Goal: Information Seeking & Learning: Learn about a topic

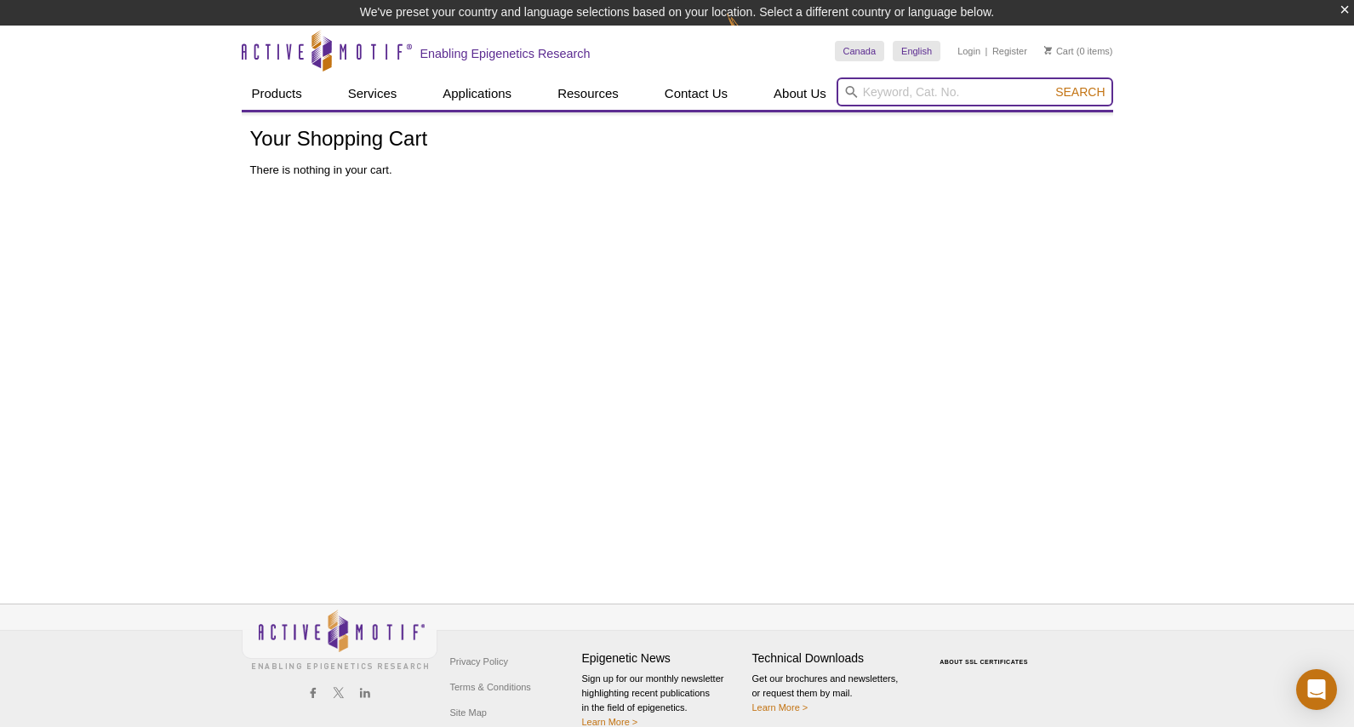
click at [878, 89] on input "search" at bounding box center [975, 91] width 277 height 29
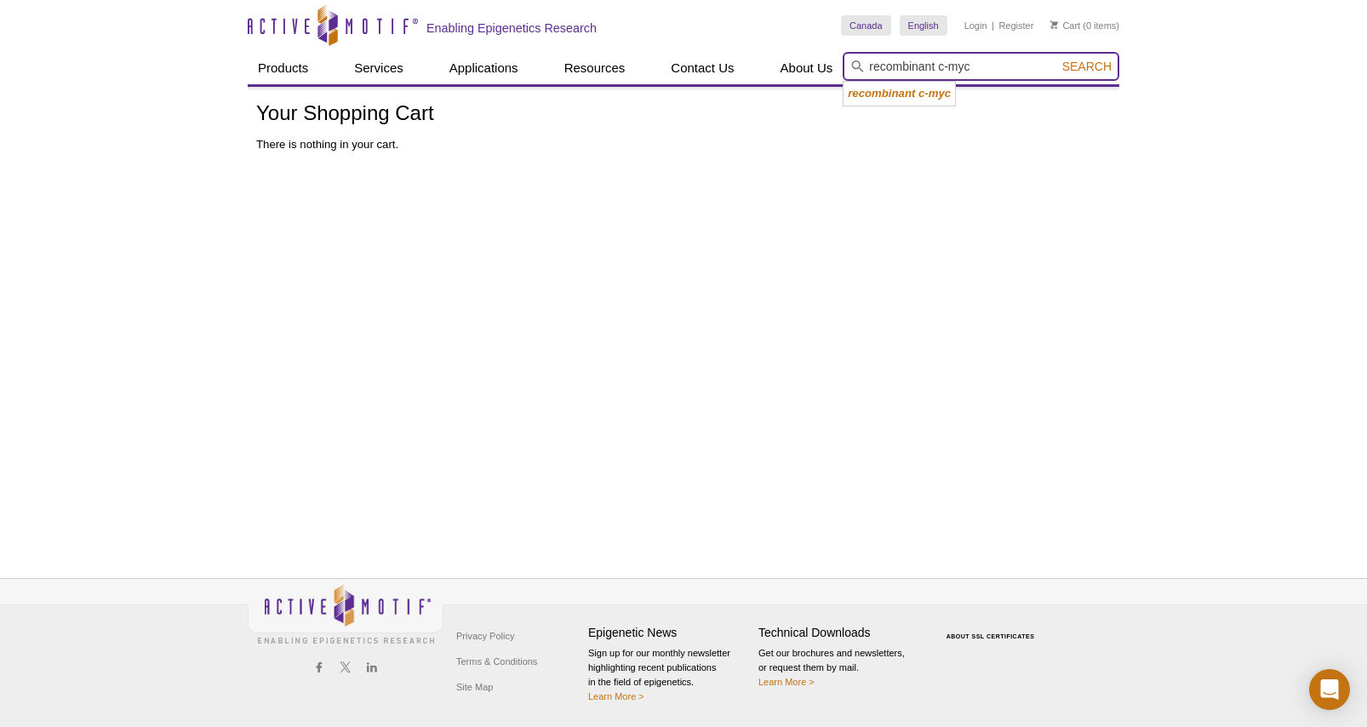
type input "recombinant c-myc"
click at [1057, 59] on button "Search" at bounding box center [1087, 66] width 60 height 15
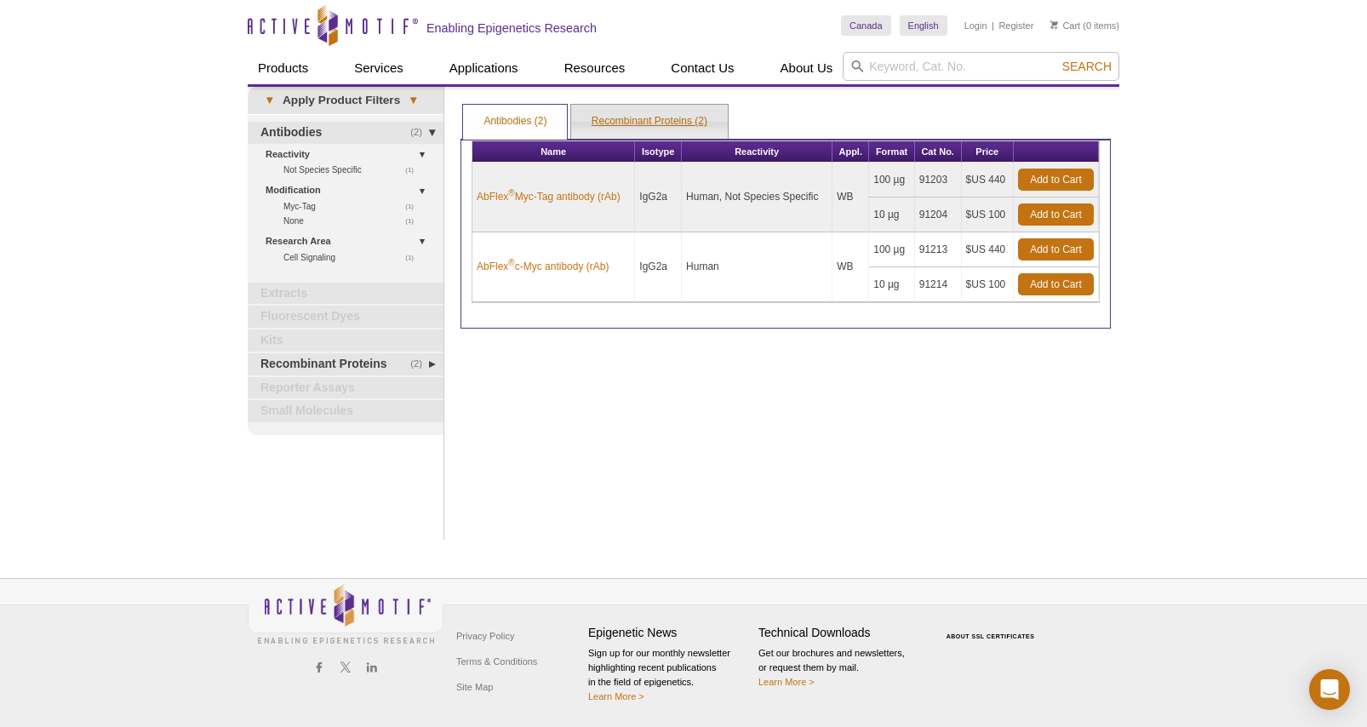
click at [591, 111] on link "Recombinant Proteins (2)" at bounding box center [649, 122] width 157 height 34
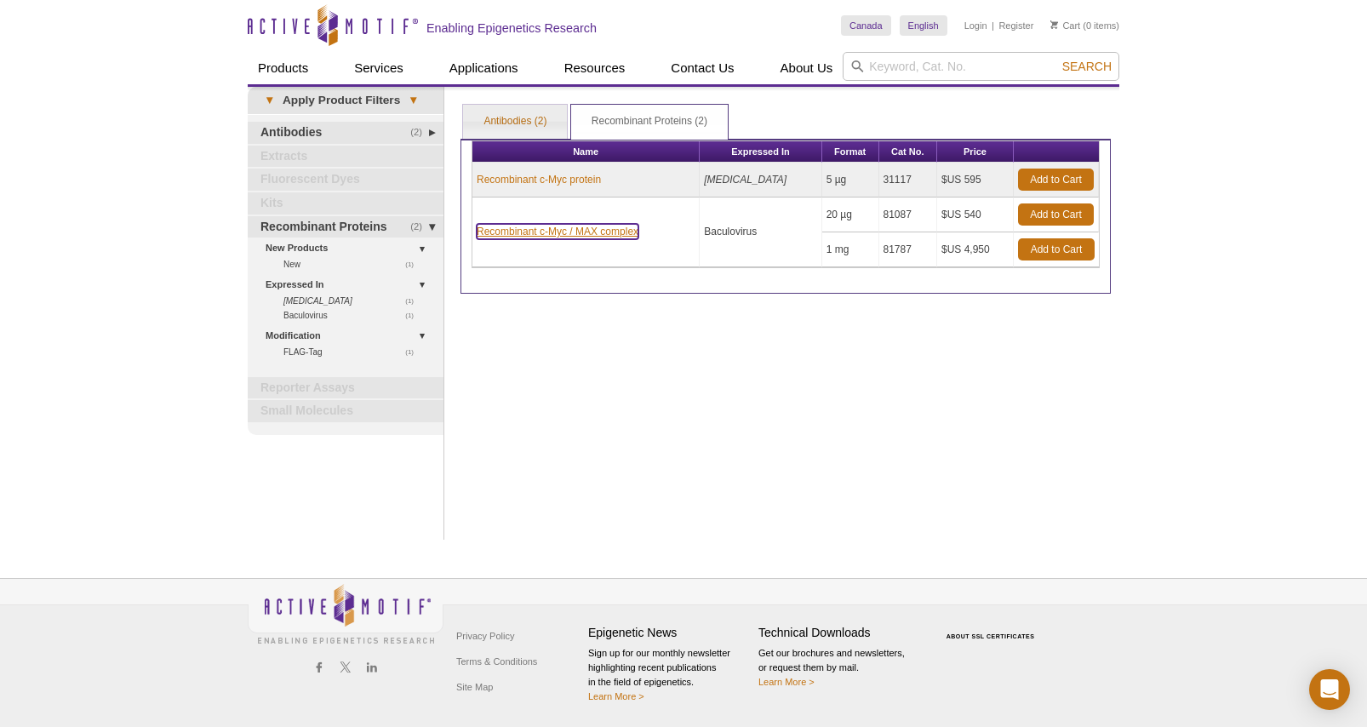
click at [560, 233] on link "Recombinant c-Myc / MAX complex" at bounding box center [558, 231] width 162 height 15
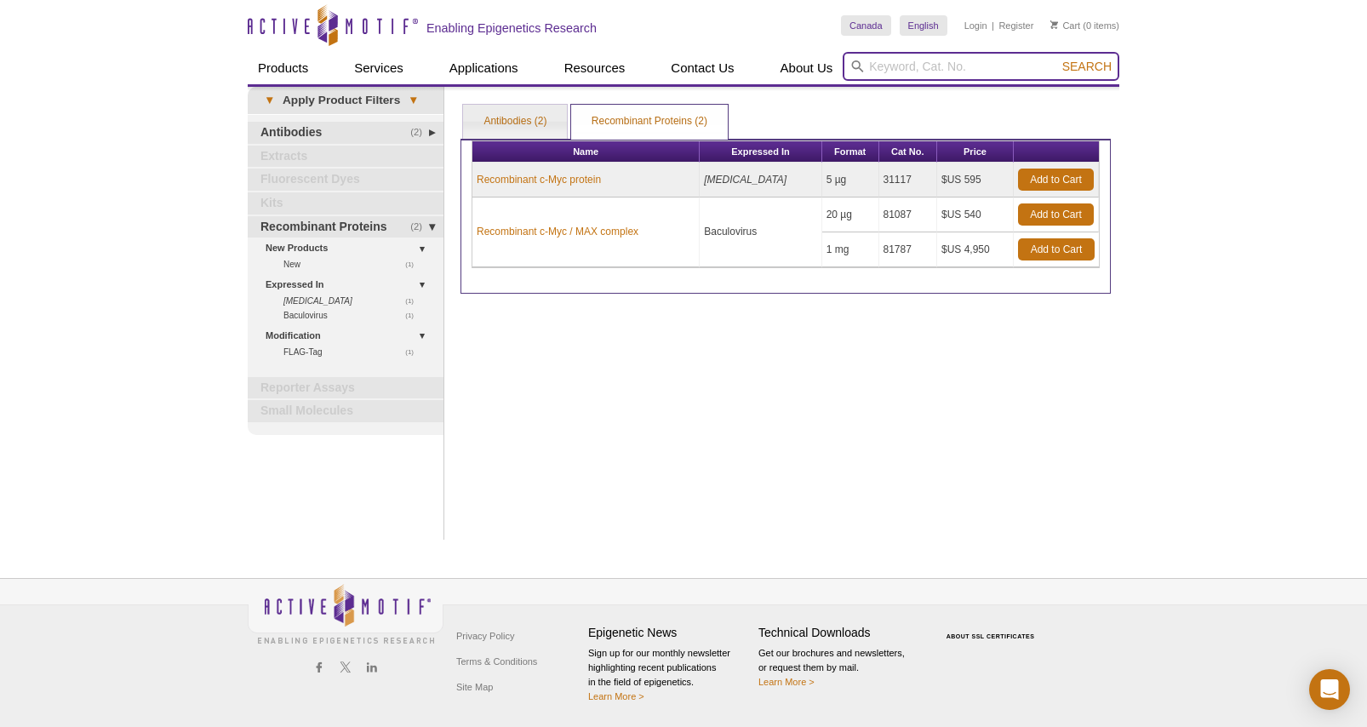
click at [927, 62] on input "search" at bounding box center [980, 66] width 277 height 29
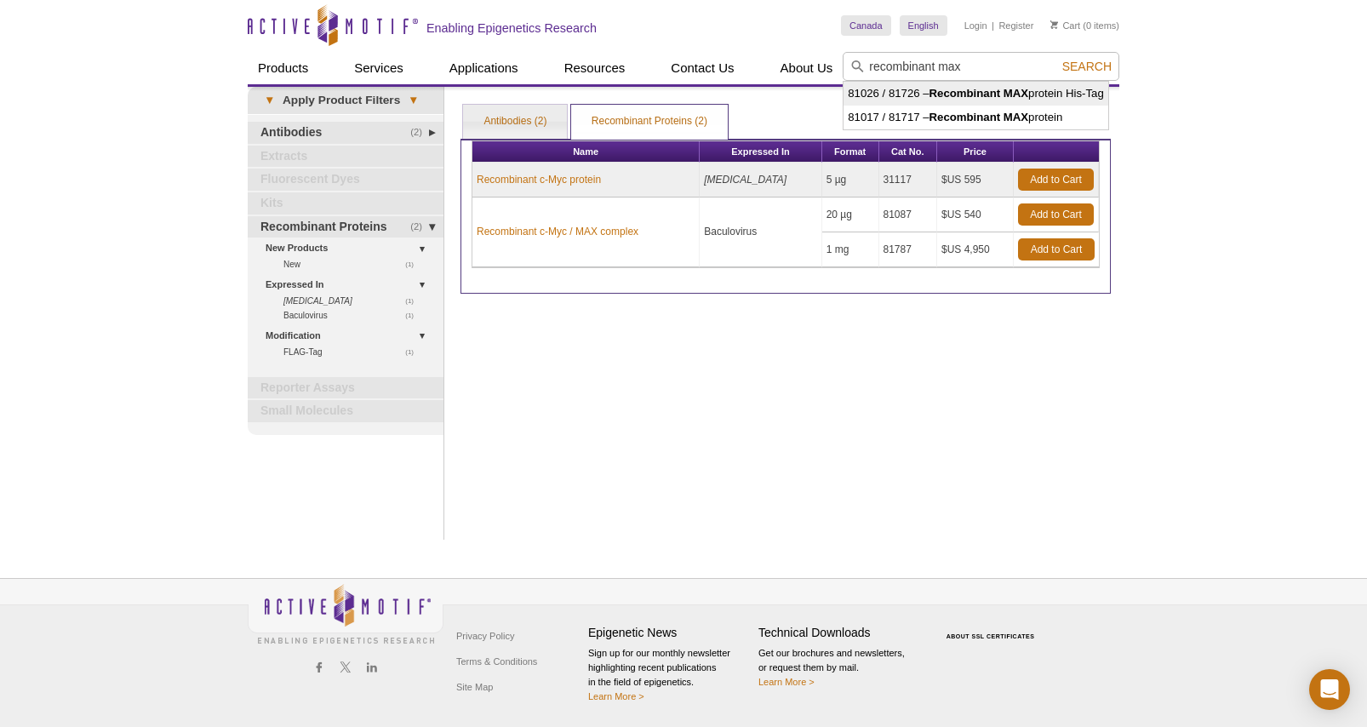
click at [956, 100] on li "81026 / 81726 – Recombinant MAX protein His-Tag" at bounding box center [975, 94] width 265 height 24
type input "81026 / 81726 – Recombinant MAX protein His-Tag"
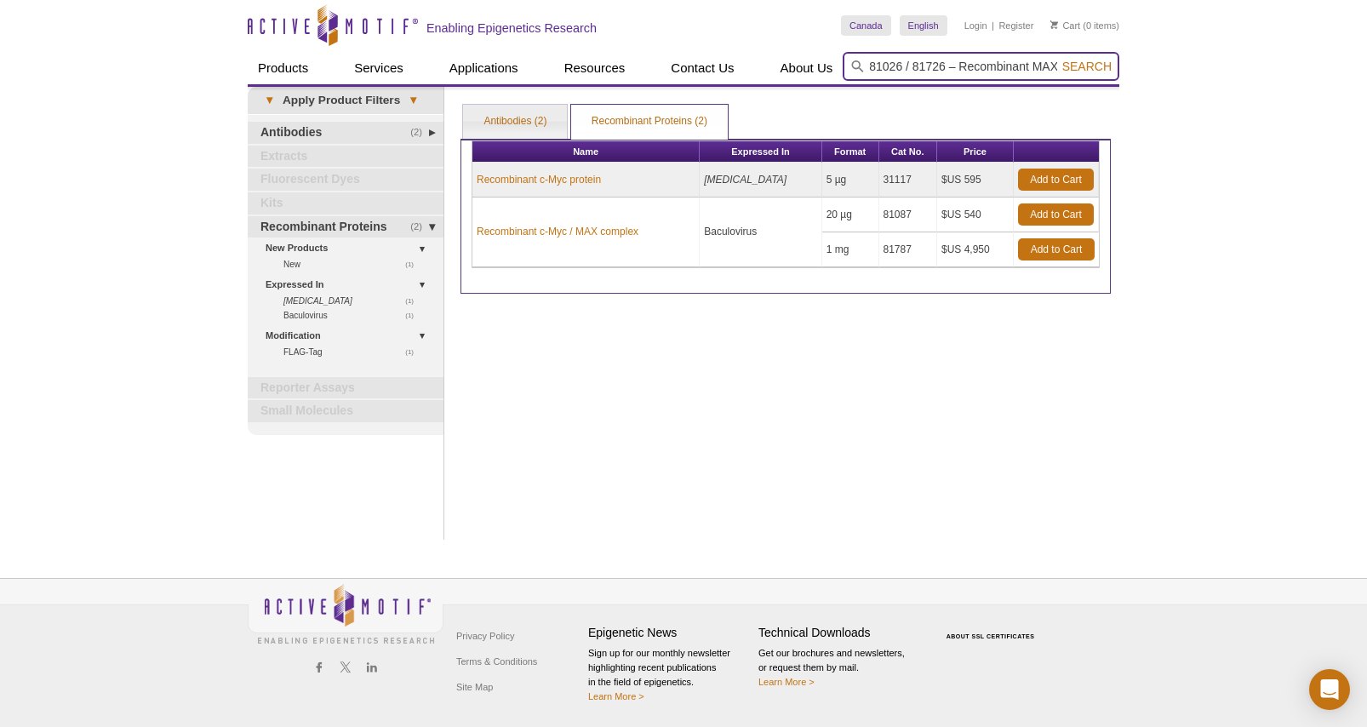
scroll to position [0, 84]
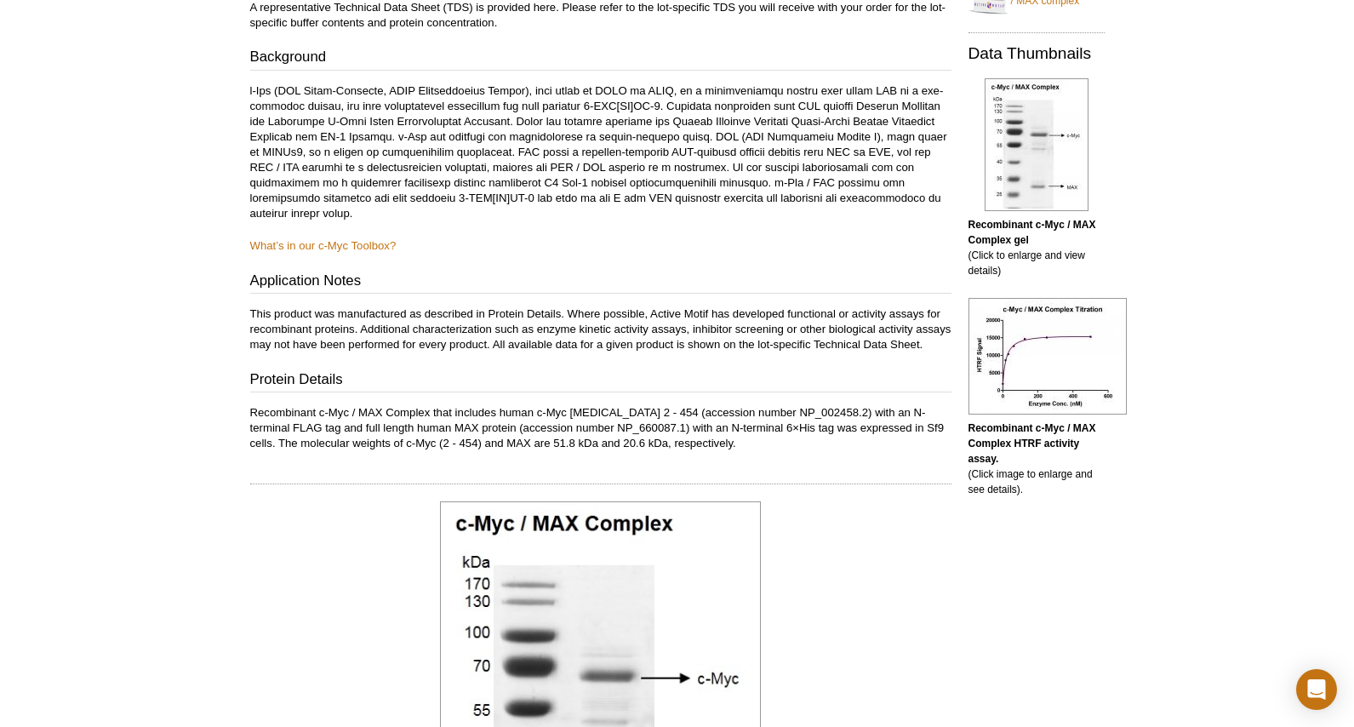
scroll to position [596, 0]
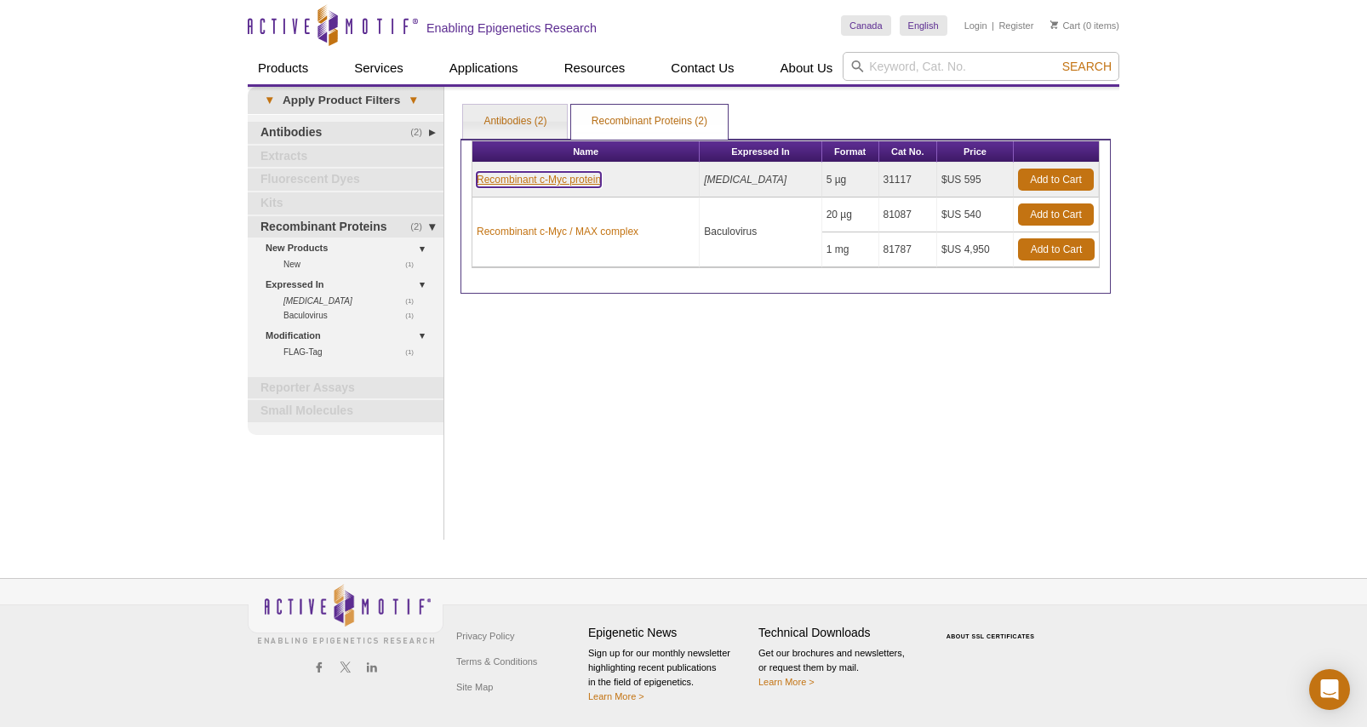
click at [567, 176] on link "Recombinant c-Myc protein" at bounding box center [539, 179] width 124 height 15
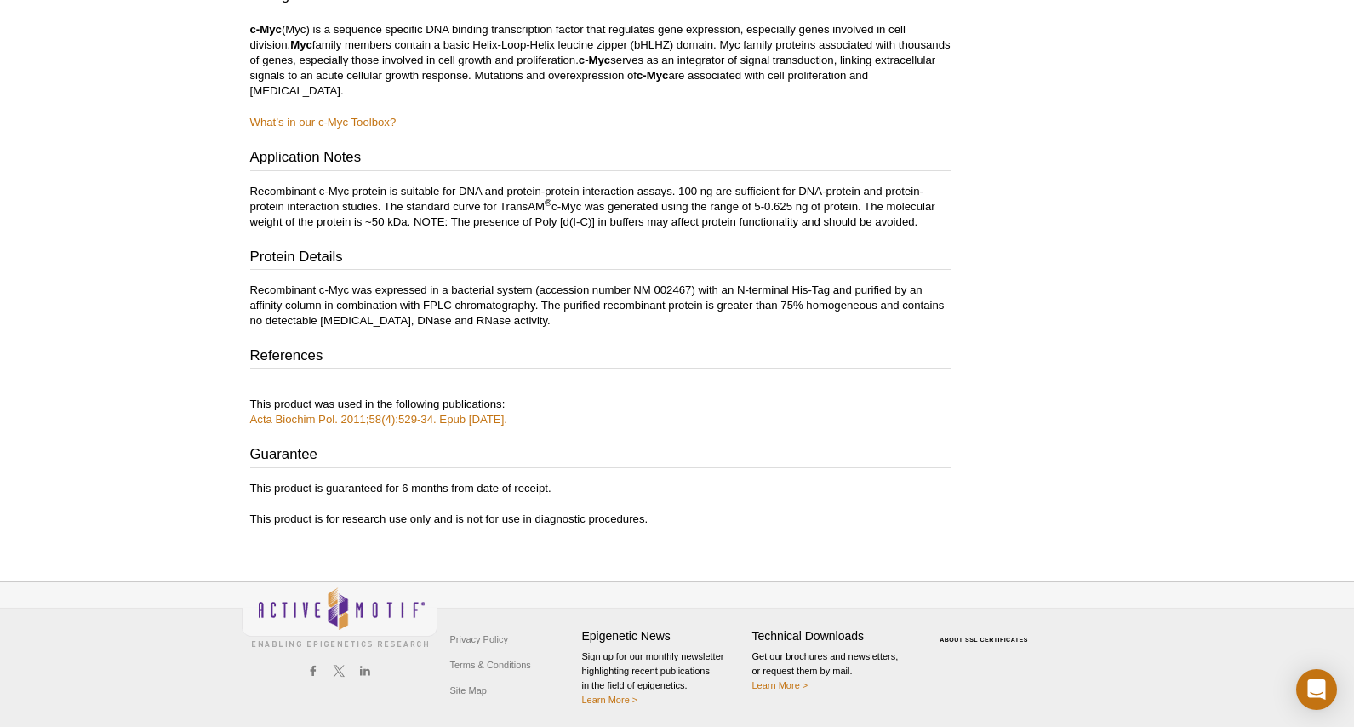
scroll to position [419, 0]
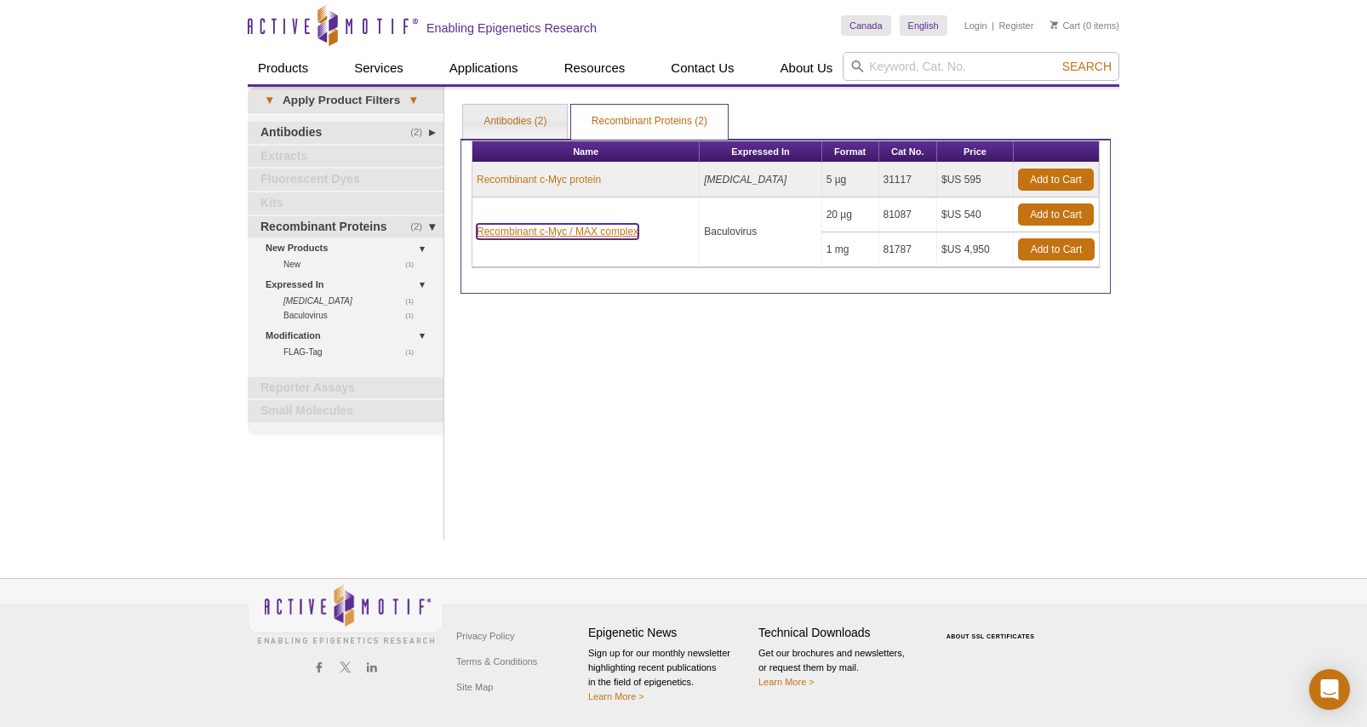
click at [554, 232] on link "Recombinant c-Myc / MAX complex" at bounding box center [558, 231] width 162 height 15
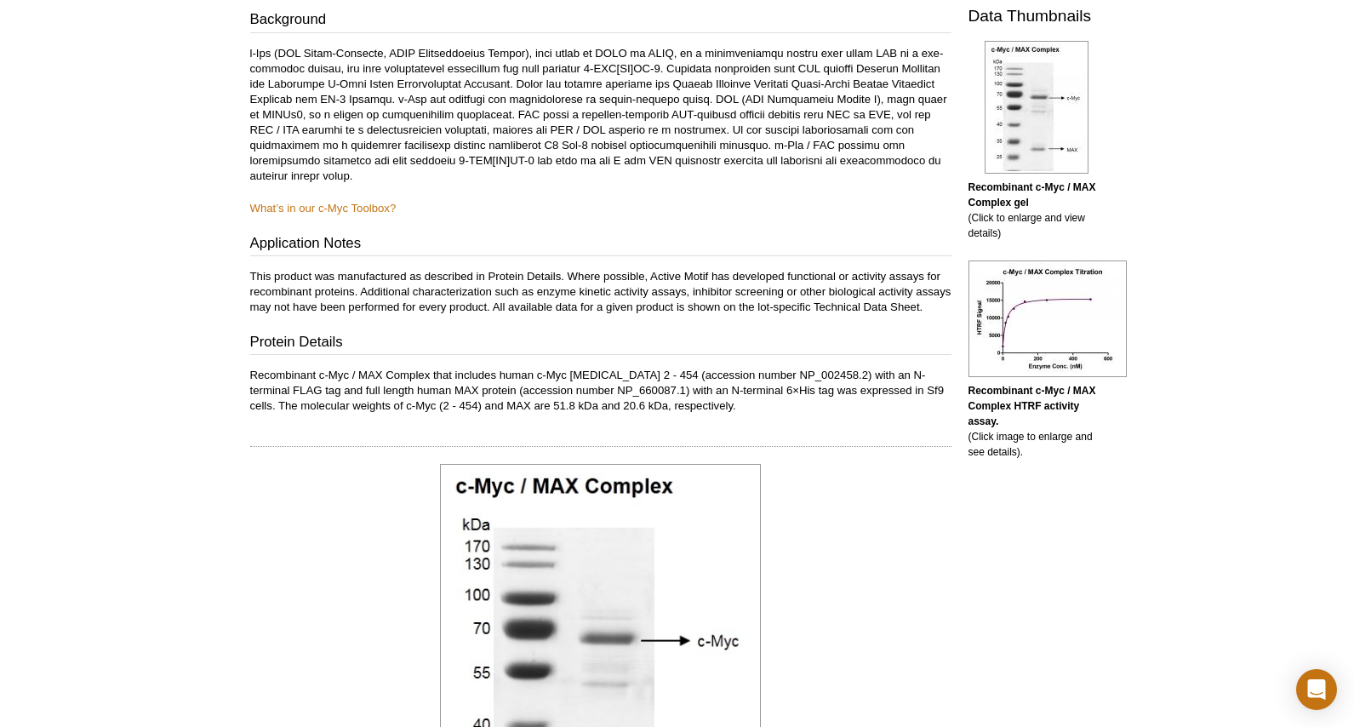
scroll to position [255, 0]
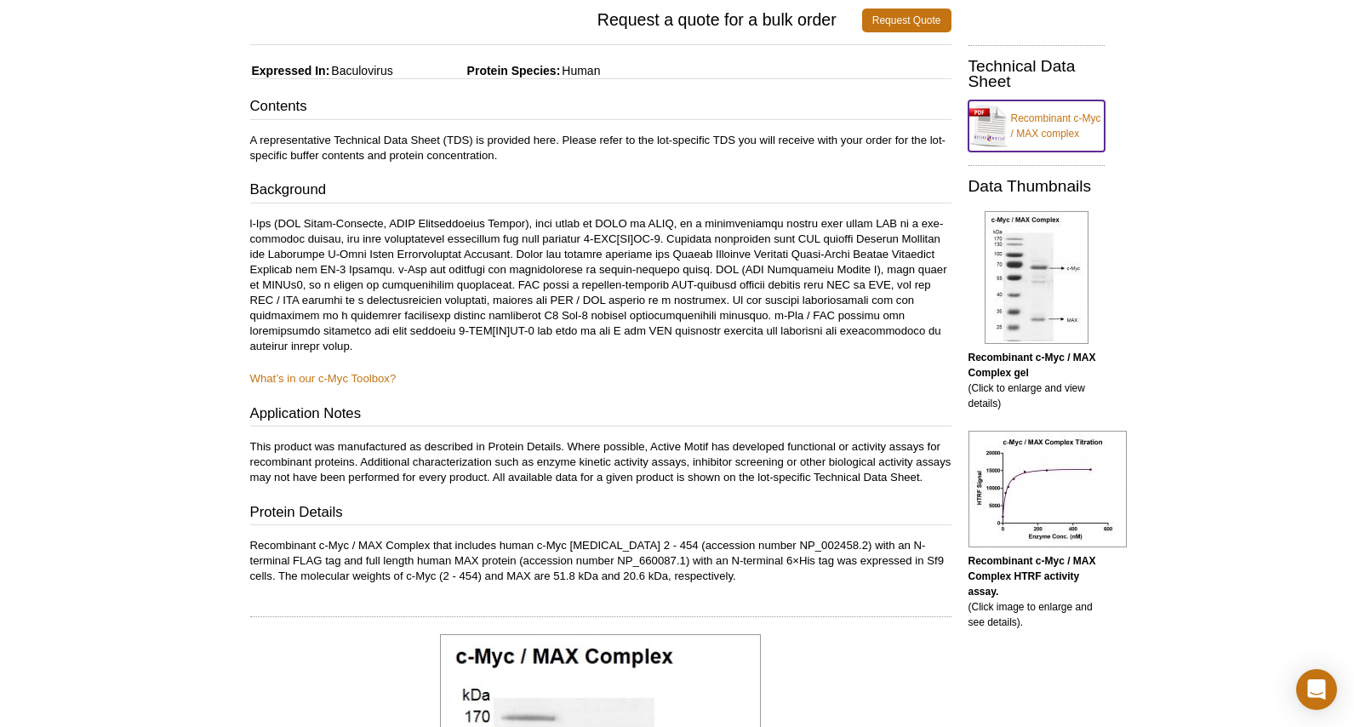
click at [1029, 118] on link "Recombinant c-Myc / MAX complex" at bounding box center [1036, 125] width 136 height 51
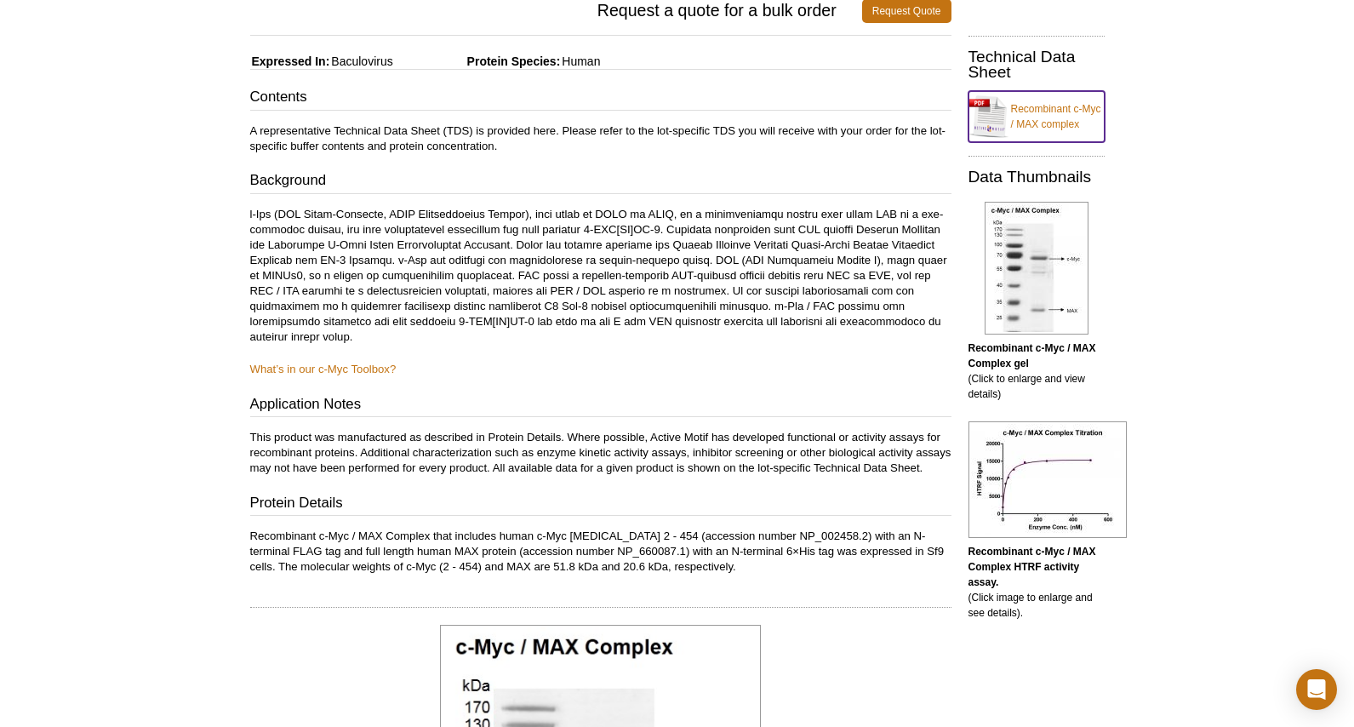
scroll to position [0, 0]
